Goal: Transaction & Acquisition: Purchase product/service

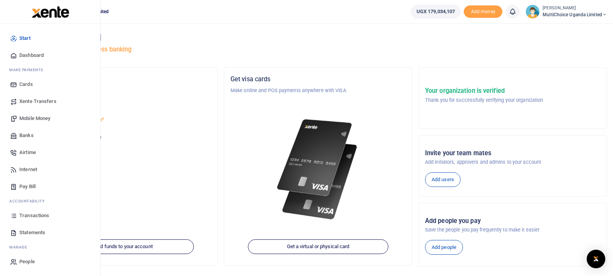
click at [23, 116] on span "Mobile Money" at bounding box center [34, 118] width 31 height 8
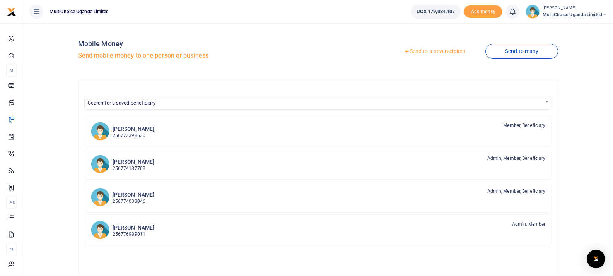
click at [445, 51] on link "Send to a new recipient" at bounding box center [434, 51] width 101 height 14
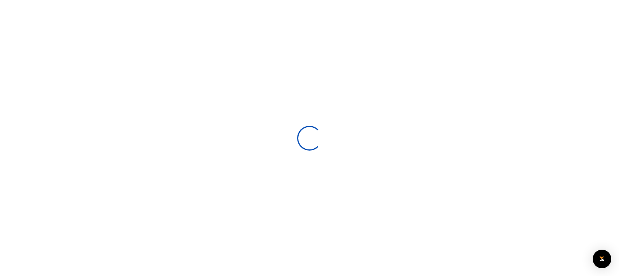
select select
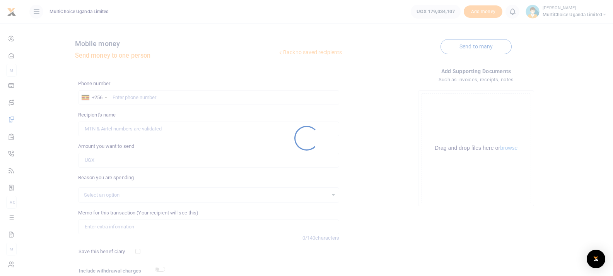
click at [158, 94] on div at bounding box center [306, 138] width 613 height 276
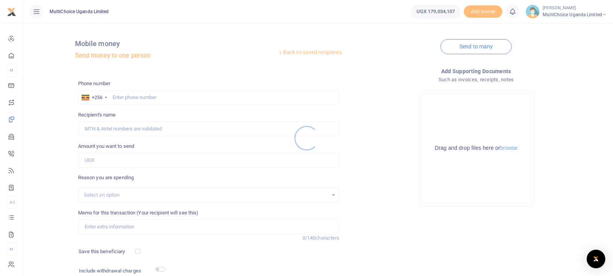
click at [156, 102] on div at bounding box center [306, 138] width 613 height 276
click at [159, 97] on div at bounding box center [306, 138] width 613 height 276
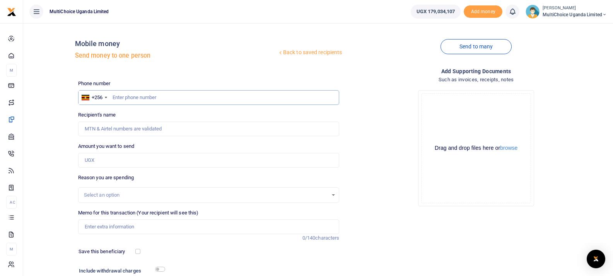
click at [146, 100] on input "text" at bounding box center [208, 97] width 261 height 15
click at [142, 96] on input "text" at bounding box center [208, 97] width 261 height 15
paste input "702149491"
type input "702149491"
type input "[PERSON_NAME]"
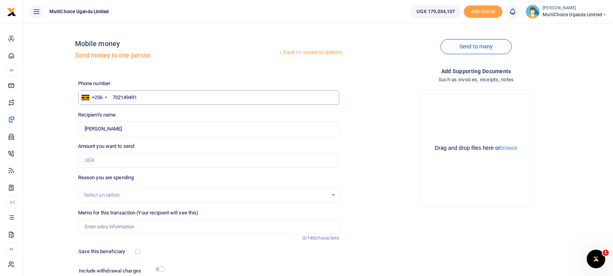
type input "702149491"
click at [147, 150] on div "Amount you want to send Amount is required." at bounding box center [208, 154] width 261 height 25
click at [149, 160] on input "Amount you want to send" at bounding box center [208, 160] width 261 height 15
click at [131, 163] on input "Amount you want to send" at bounding box center [208, 160] width 261 height 15
paste input "240000"
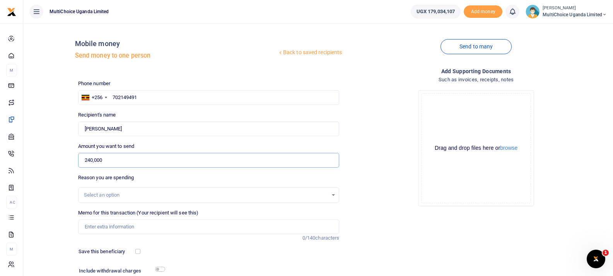
drag, startPoint x: 104, startPoint y: 162, endPoint x: 82, endPoint y: 163, distance: 21.7
click at [82, 163] on input "240,000" at bounding box center [208, 160] width 261 height 15
paste input "text"
type input "240,000"
click at [133, 229] on input "Memo for this transaction (Your recipient will see this)" at bounding box center [208, 226] width 261 height 15
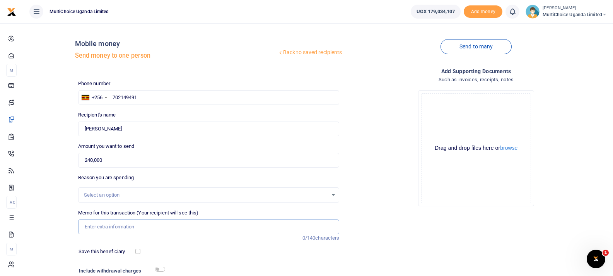
paste input "DStv Installer Payment [DATE] Wk 3"
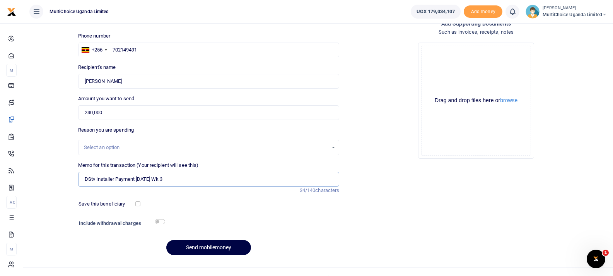
scroll to position [59, 0]
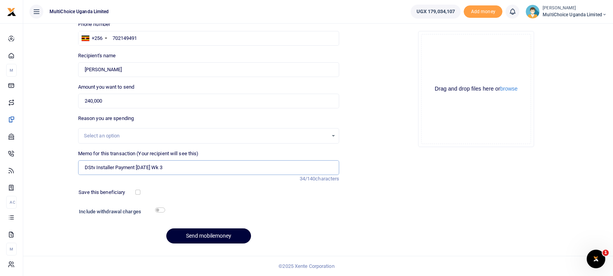
type input "DStv Installer Payment [DATE] Wk 3"
click at [206, 236] on button "Send mobilemoney" at bounding box center [208, 235] width 85 height 15
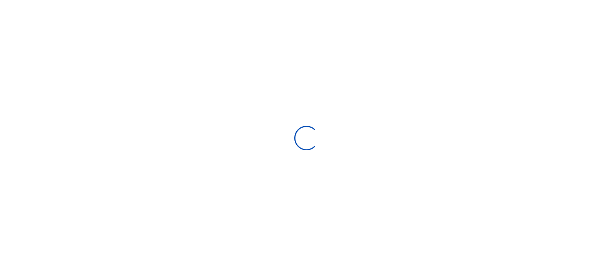
scroll to position [59, 0]
select select
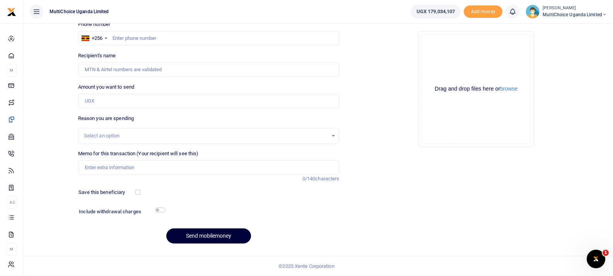
scroll to position [0, 0]
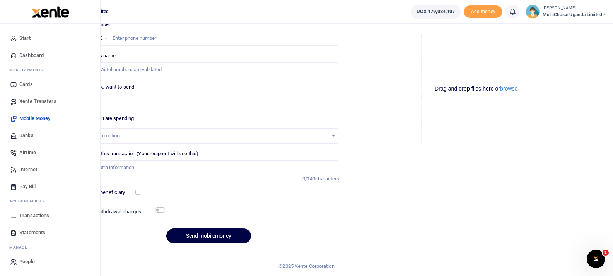
click at [27, 214] on span "Transactions" at bounding box center [34, 216] width 30 height 8
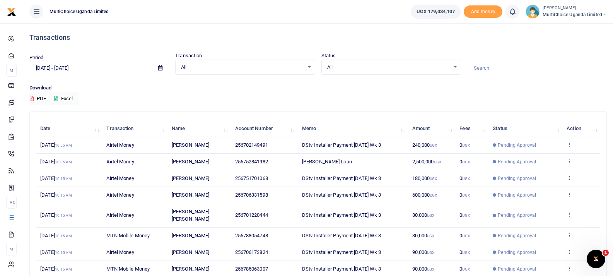
click at [570, 143] on icon at bounding box center [569, 144] width 5 height 5
click at [554, 156] on link "View details" at bounding box center [540, 157] width 61 height 11
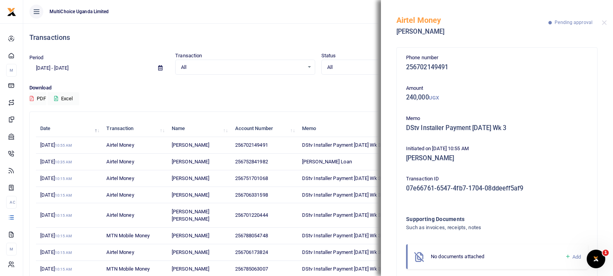
click at [565, 258] on icon at bounding box center [568, 256] width 6 height 7
click at [565, 257] on icon at bounding box center [568, 256] width 6 height 7
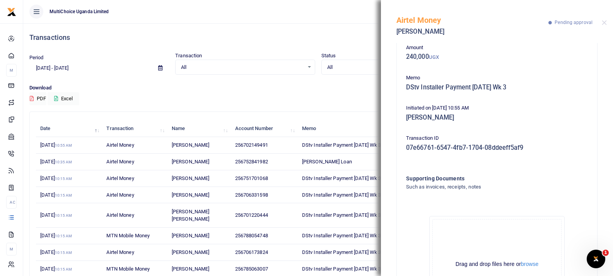
scroll to position [106, 0]
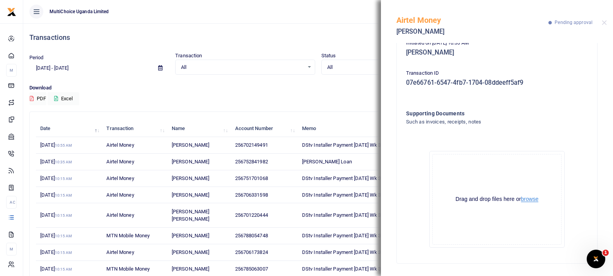
click at [525, 200] on button "browse" at bounding box center [529, 199] width 17 height 6
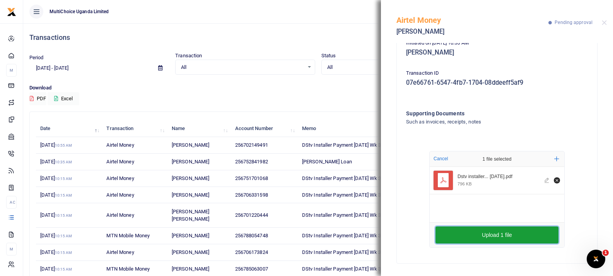
click at [472, 239] on button "Upload 1 file" at bounding box center [496, 234] width 123 height 17
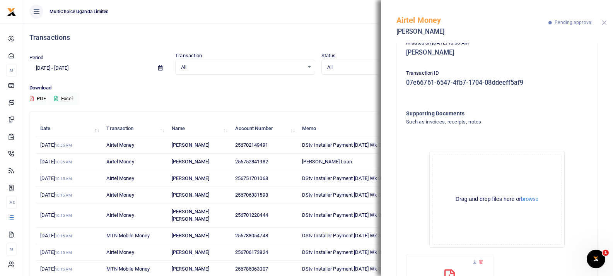
click at [605, 21] on button "Close" at bounding box center [604, 22] width 5 height 5
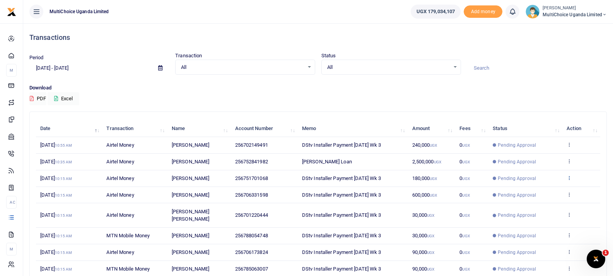
click at [569, 178] on icon at bounding box center [569, 177] width 5 height 5
click at [545, 190] on link "View details" at bounding box center [540, 190] width 61 height 11
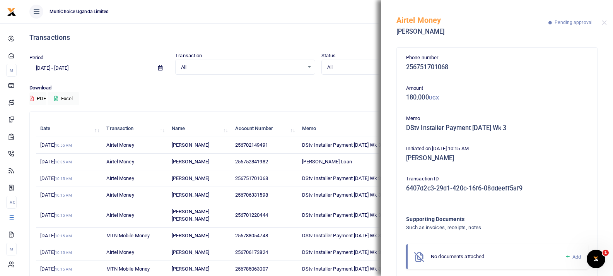
click at [565, 258] on icon at bounding box center [568, 256] width 6 height 7
click at [565, 256] on icon at bounding box center [568, 256] width 6 height 7
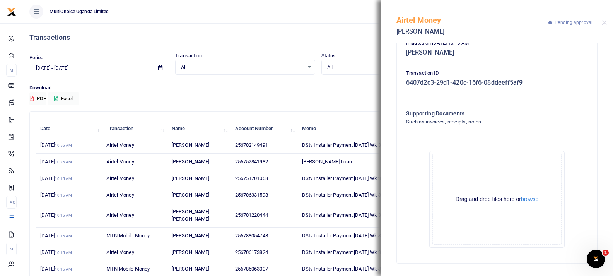
click at [526, 201] on button "browse" at bounding box center [529, 199] width 17 height 6
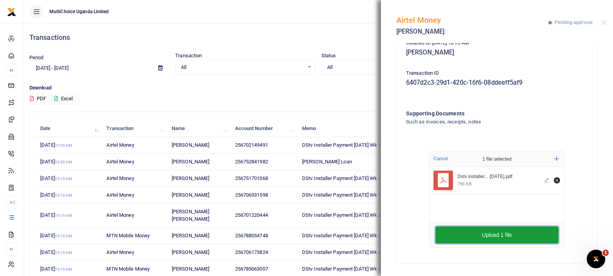
click at [487, 237] on button "Upload 1 file" at bounding box center [496, 234] width 123 height 17
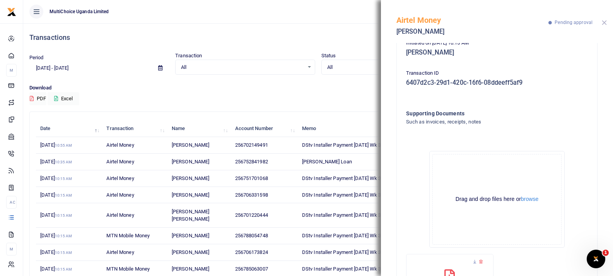
click at [606, 22] on button "Close" at bounding box center [604, 22] width 5 height 5
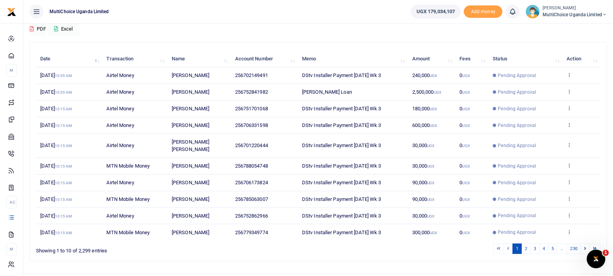
scroll to position [80, 0]
